Goal: Task Accomplishment & Management: Manage account settings

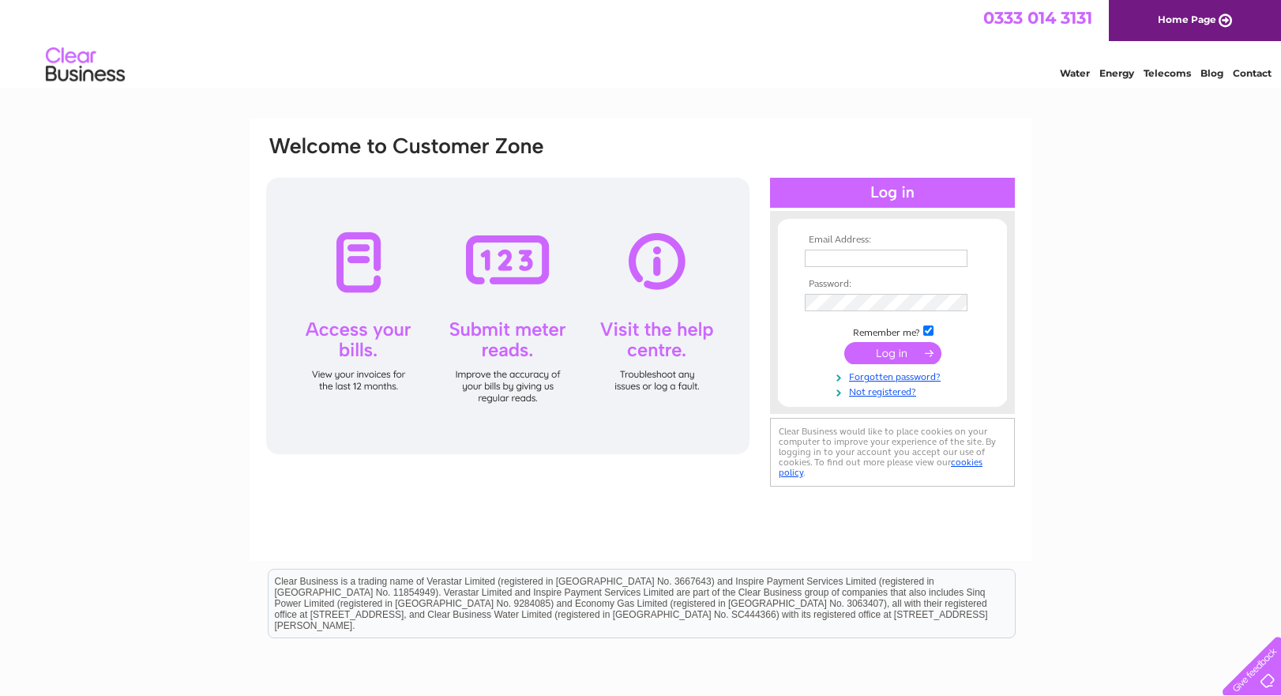
type input "ab@scotiambe.co.uk"
click at [904, 352] on input "submit" at bounding box center [892, 353] width 97 height 22
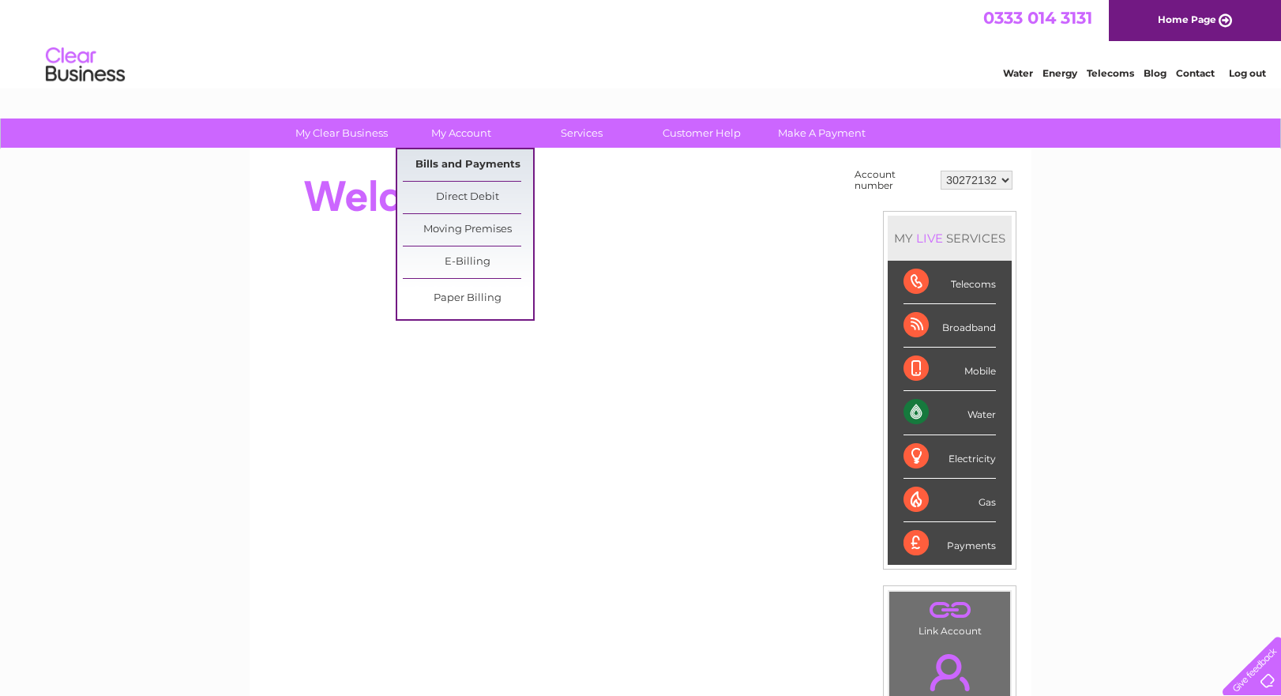
click at [460, 166] on link "Bills and Payments" at bounding box center [468, 165] width 130 height 32
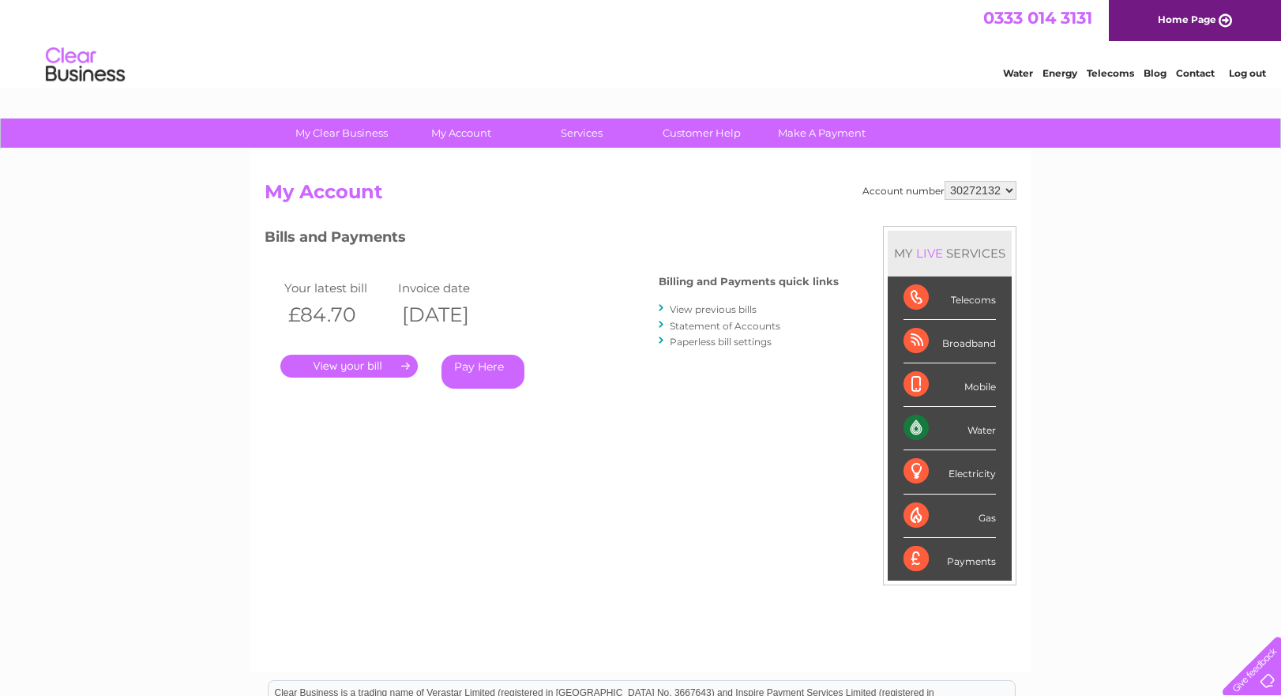
click at [354, 366] on link "." at bounding box center [348, 365] width 137 height 23
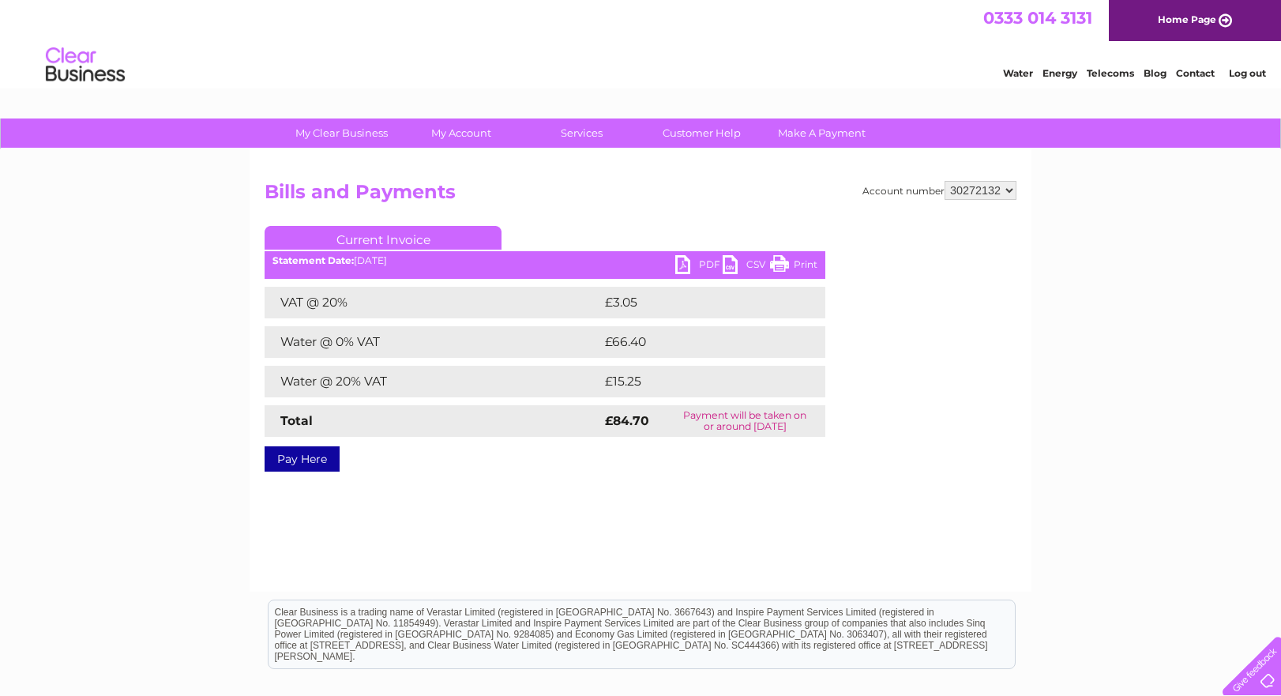
click at [703, 261] on link "PDF" at bounding box center [698, 266] width 47 height 23
